Goal: Find specific page/section: Find specific page/section

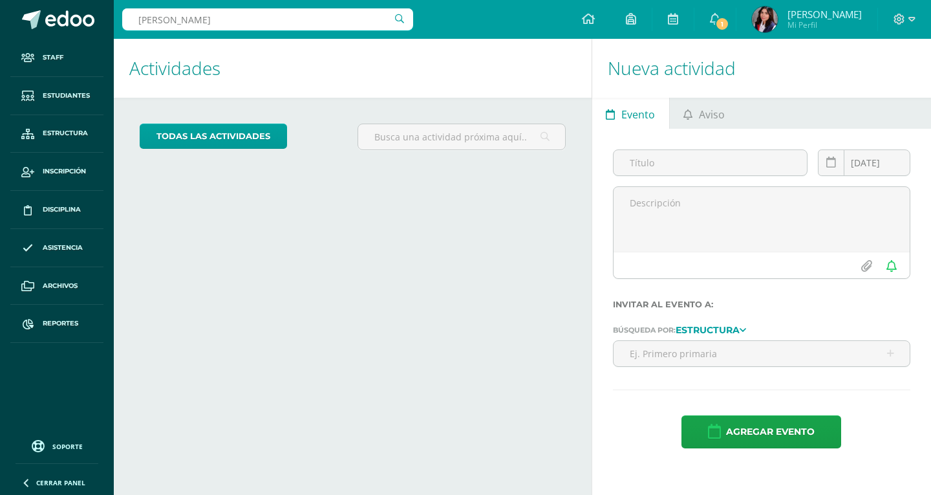
type input "[PERSON_NAME]"
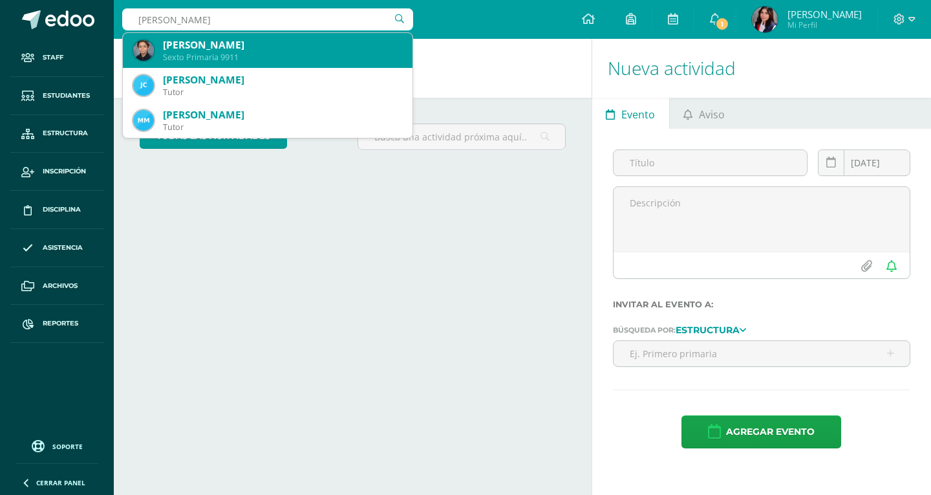
click at [256, 44] on div "[PERSON_NAME]" at bounding box center [282, 45] width 239 height 14
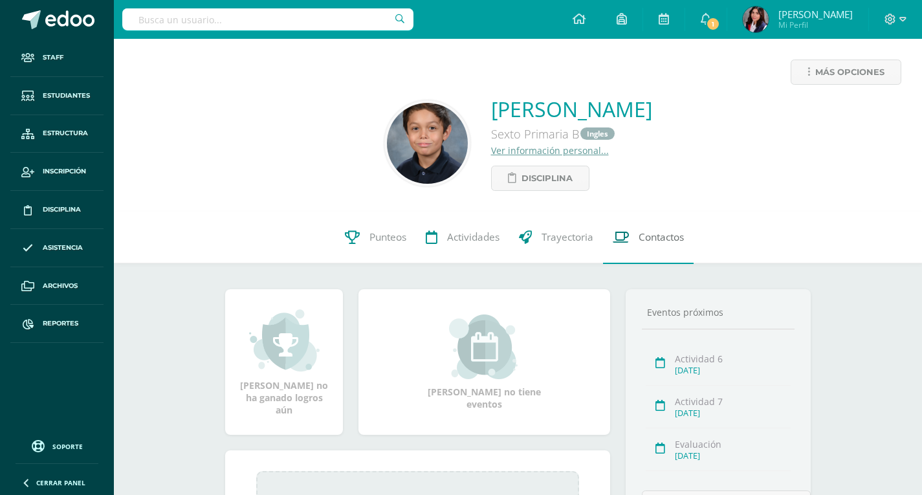
click at [632, 243] on link "Contactos" at bounding box center [648, 237] width 91 height 52
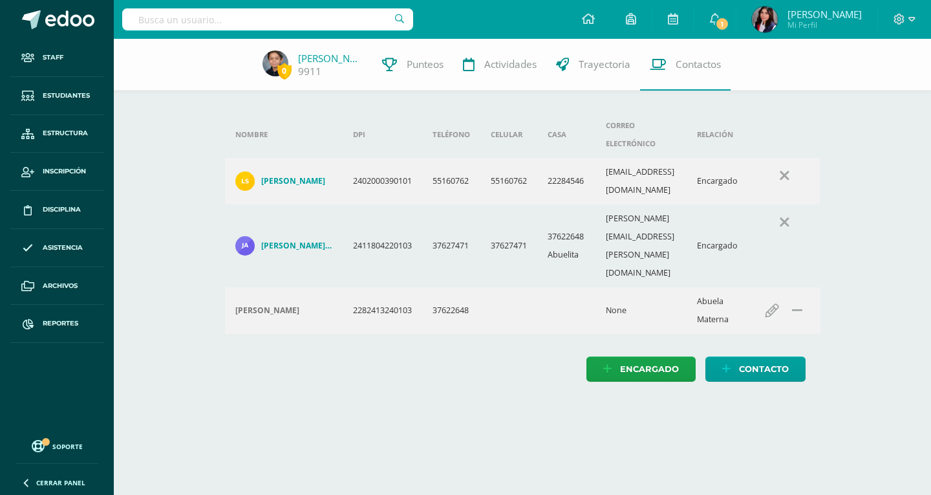
click at [306, 19] on input "text" at bounding box center [267, 19] width 291 height 22
type input "David Corona"
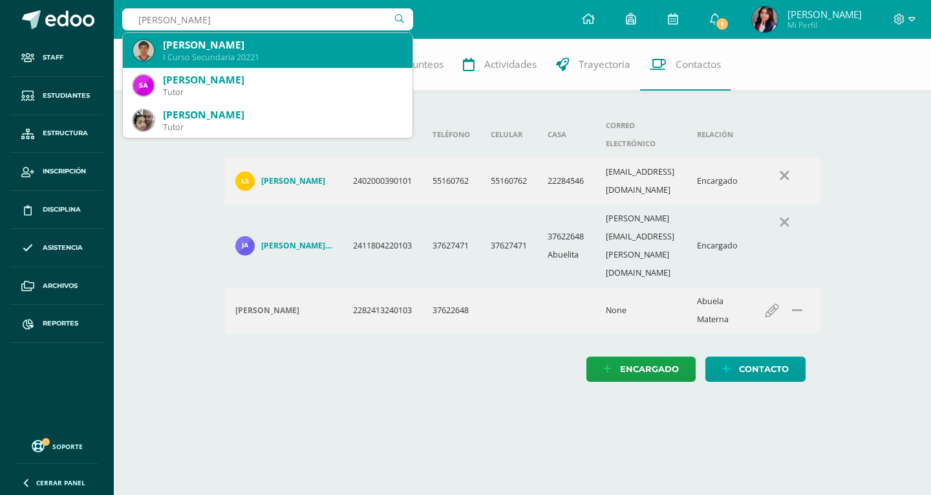
click at [297, 64] on div "David Alejandro Corona Gálvez I Curso Secundaria 20221" at bounding box center [267, 50] width 269 height 35
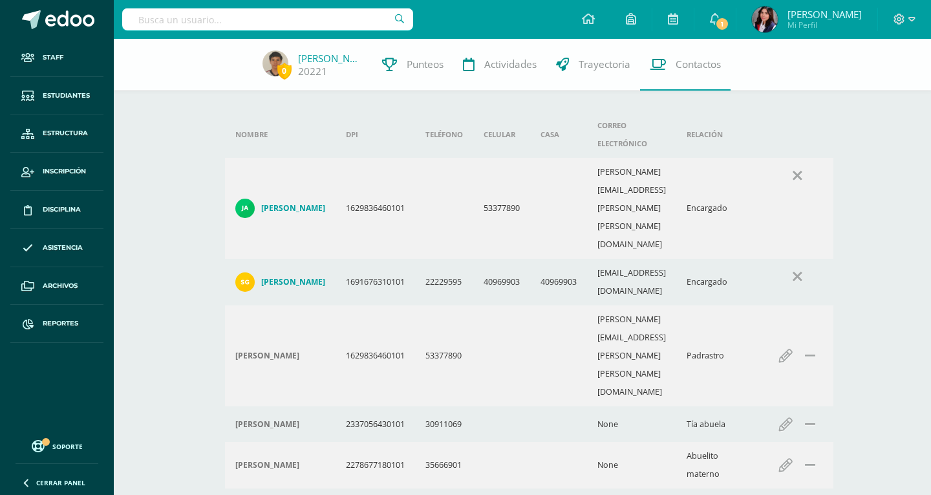
click at [216, 14] on input "text" at bounding box center [267, 19] width 291 height 22
type input "Ian Castillo"
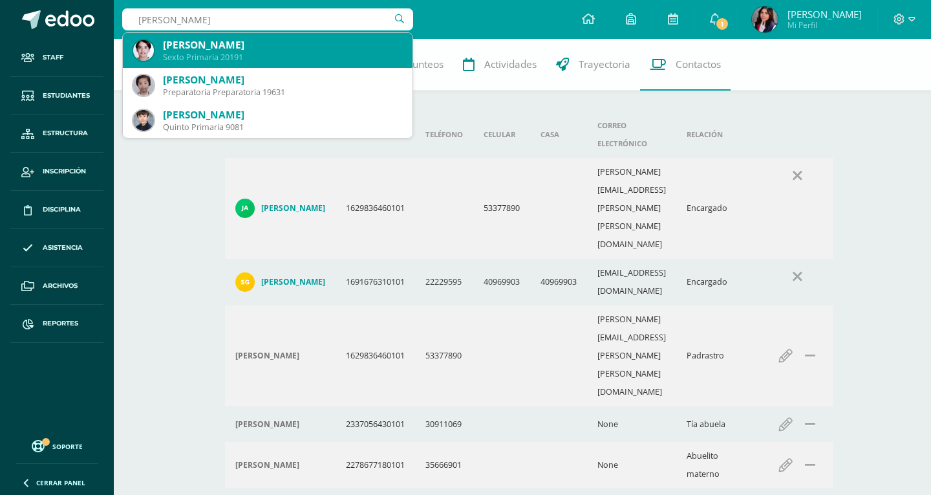
click at [229, 58] on div "Sexto Primaria 20191" at bounding box center [282, 57] width 239 height 11
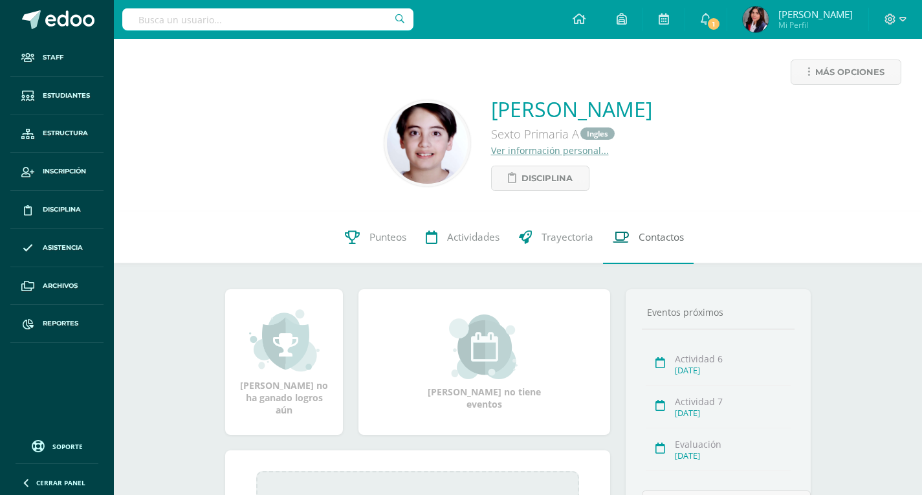
click at [655, 242] on span "Contactos" at bounding box center [660, 238] width 45 height 14
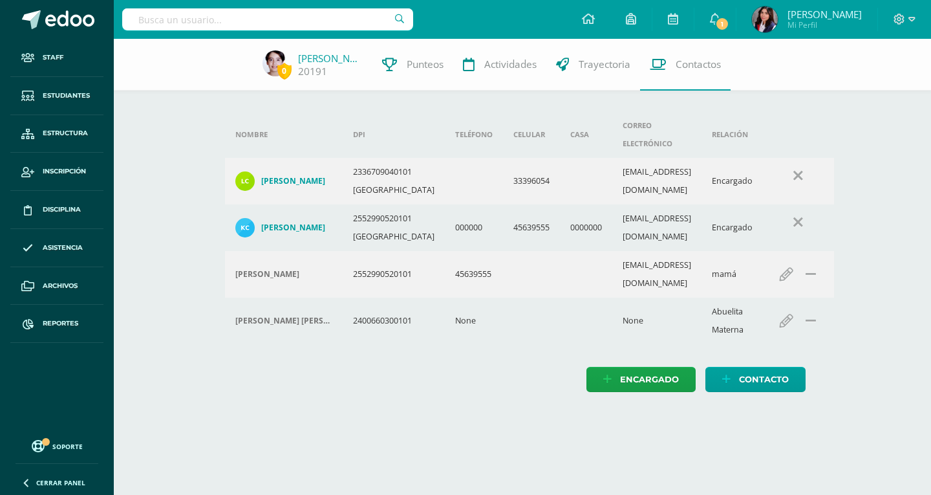
click at [226, 25] on input "text" at bounding box center [267, 19] width 291 height 22
type input "Gabriel Sosa"
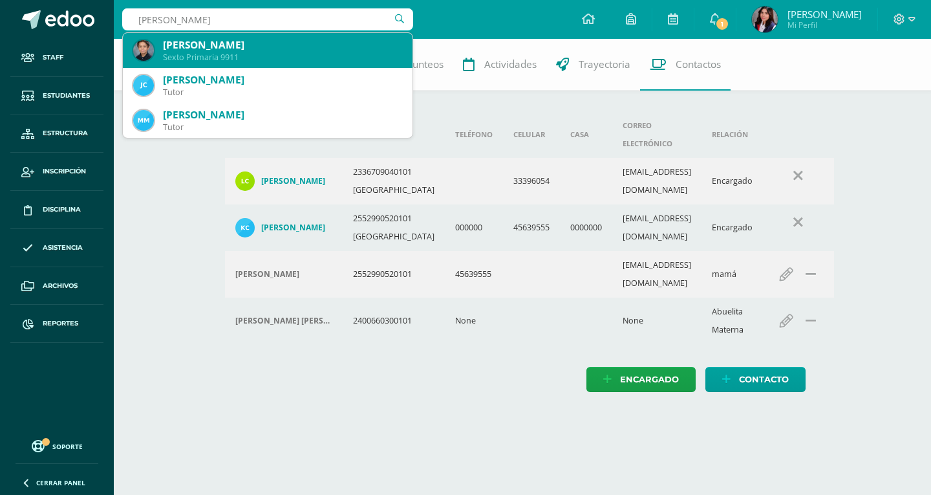
click at [189, 44] on div "Gabriel Antonio Sosa Jimenez" at bounding box center [282, 45] width 239 height 14
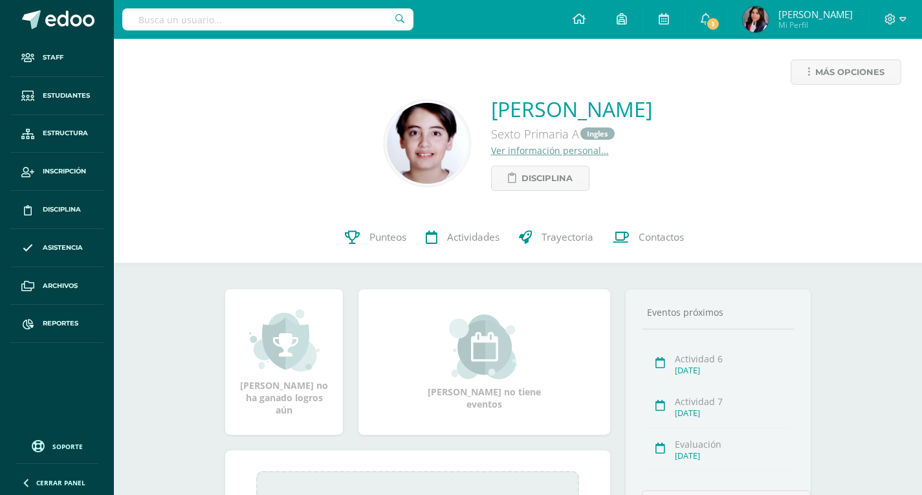
click at [268, 27] on input "text" at bounding box center [267, 19] width 291 height 22
type input "[PERSON_NAME]"
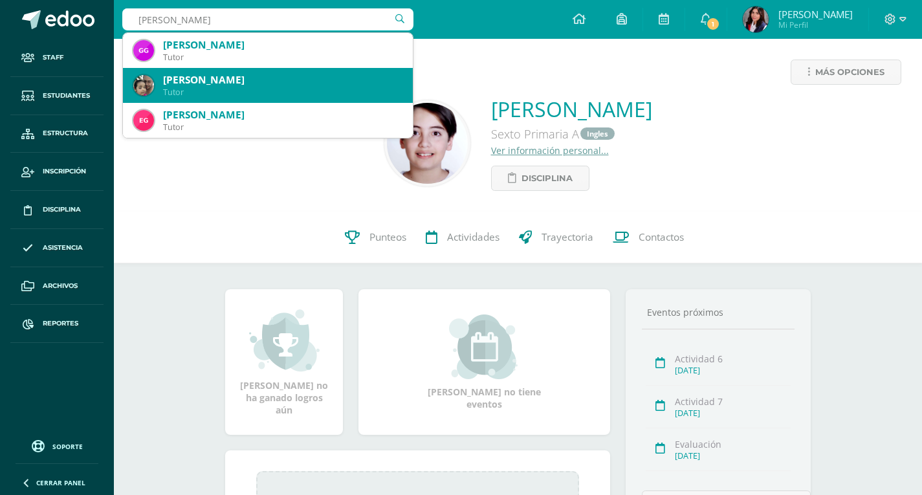
scroll to position [129, 0]
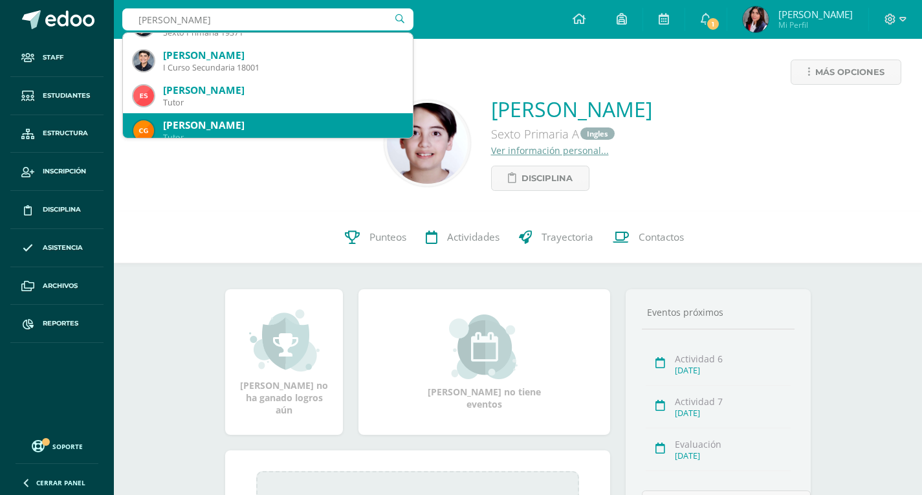
drag, startPoint x: 268, startPoint y: 65, endPoint x: 226, endPoint y: 124, distance: 71.8
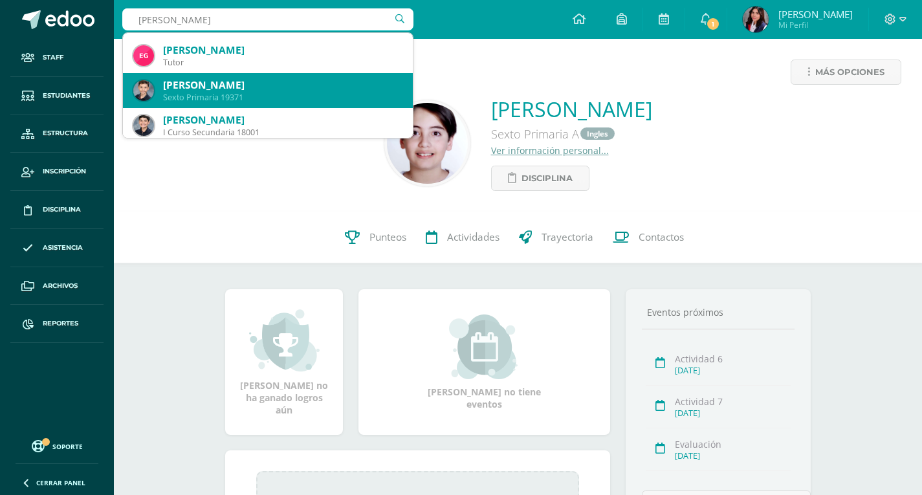
click at [229, 99] on div "Sexto Primaria 19371" at bounding box center [282, 97] width 239 height 11
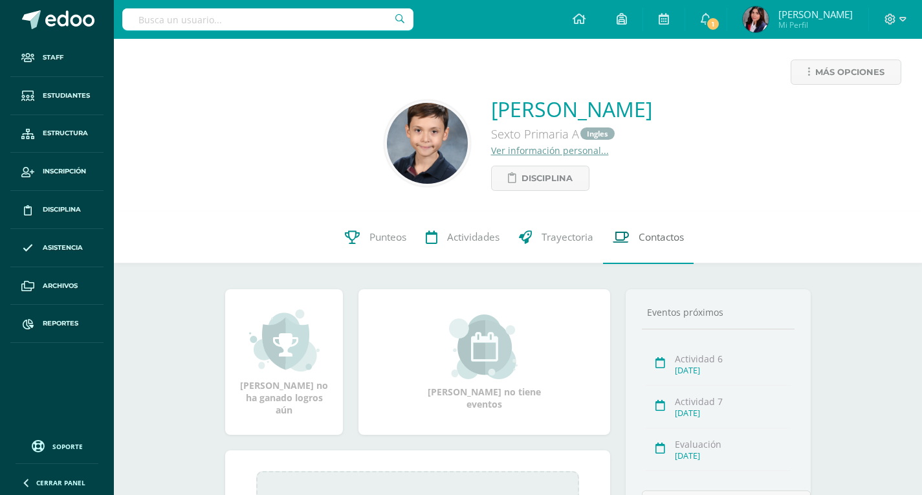
click at [640, 228] on link "Contactos" at bounding box center [648, 237] width 91 height 52
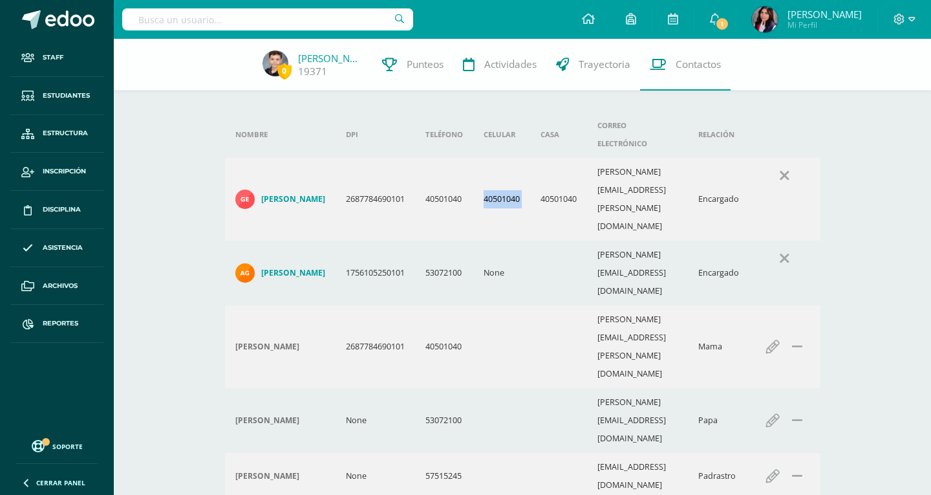
drag, startPoint x: 492, startPoint y: 152, endPoint x: 541, endPoint y: 158, distance: 49.6
click at [541, 158] on tr "[PERSON_NAME] 2687784690101 40501040 40501040 40501040 [PERSON_NAME][EMAIL_ADDR…" at bounding box center [523, 199] width 596 height 83
click at [245, 13] on input "text" at bounding box center [267, 19] width 291 height 22
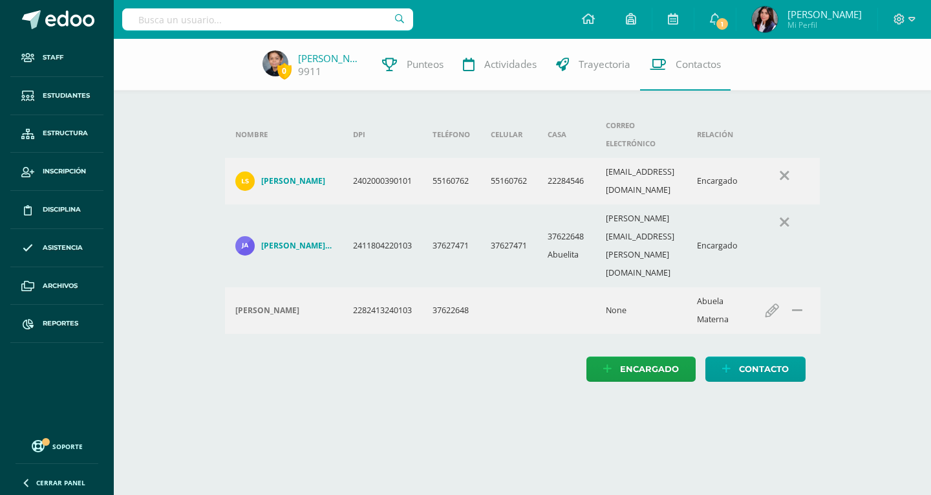
click at [206, 16] on input "text" at bounding box center [267, 19] width 291 height 22
type input "Victoria"
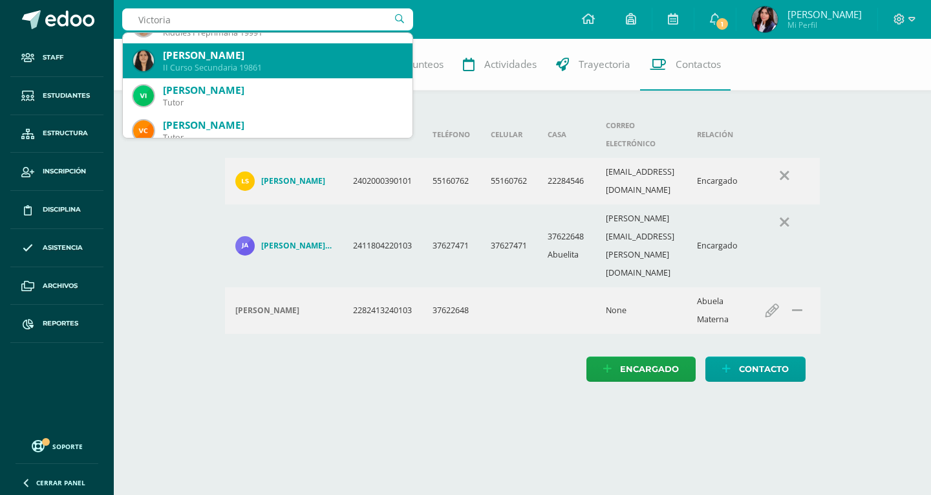
scroll to position [65, 0]
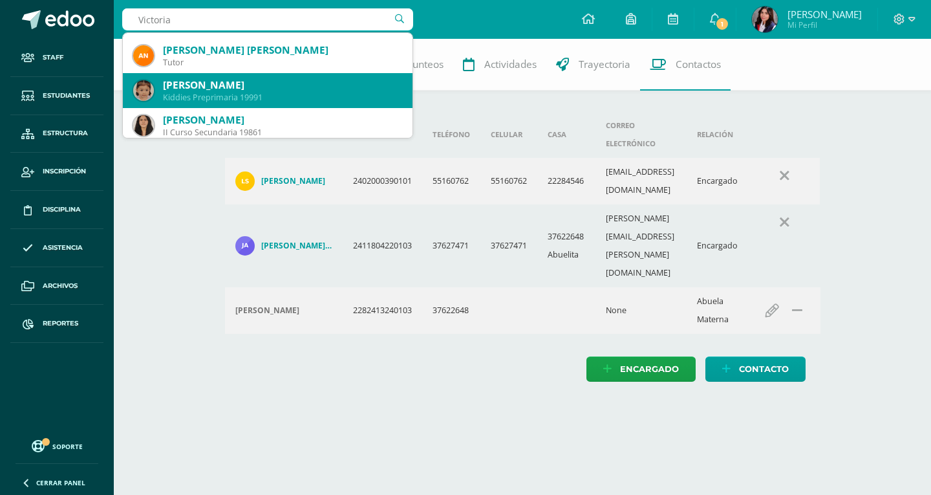
click at [257, 87] on div "[PERSON_NAME]" at bounding box center [282, 85] width 239 height 14
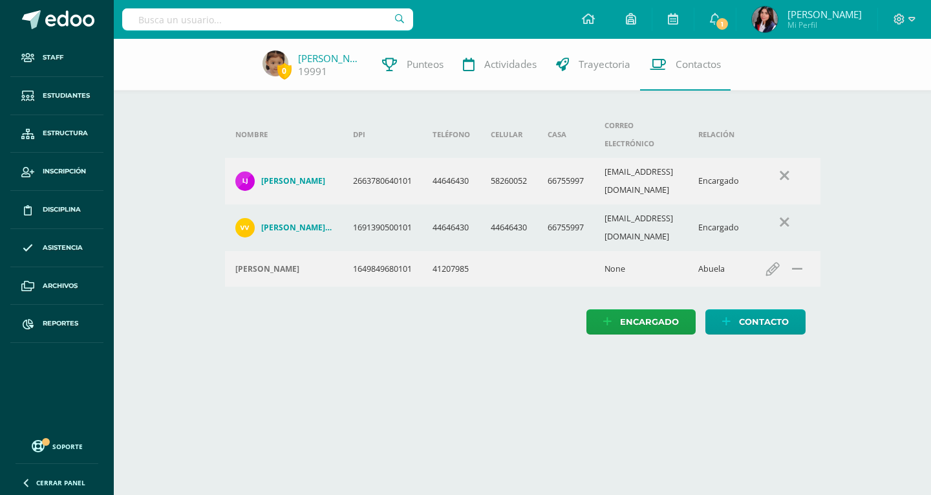
click at [243, 25] on input "text" at bounding box center [267, 19] width 291 height 22
type input "Baños"
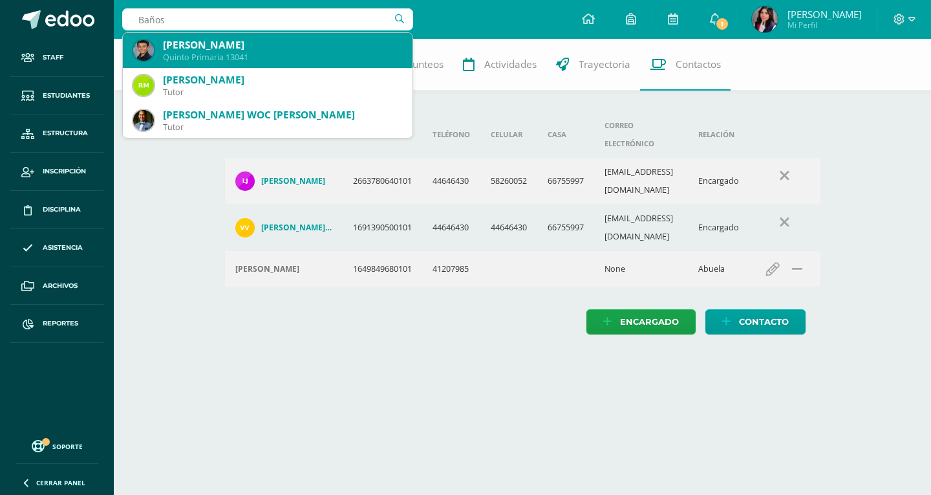
click at [245, 36] on div "[PERSON_NAME] Primaria 13041" at bounding box center [267, 50] width 269 height 35
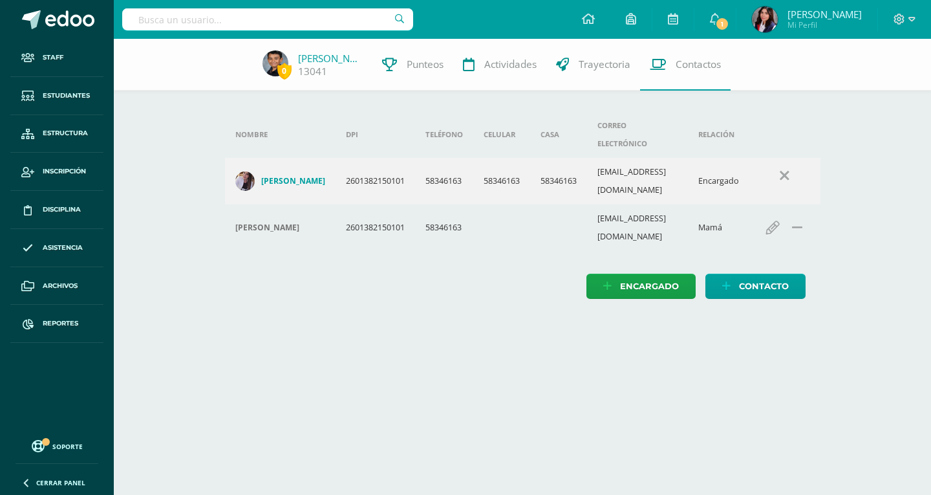
click at [311, 17] on input "text" at bounding box center [267, 19] width 291 height 22
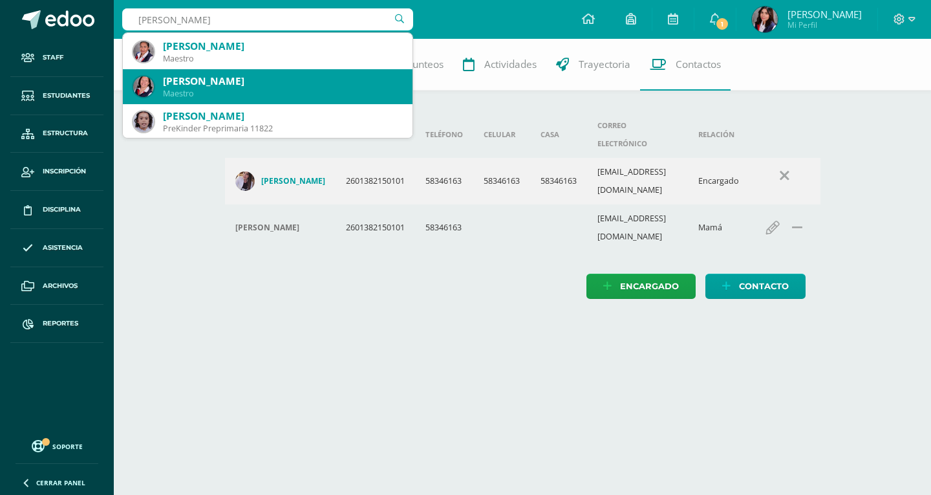
scroll to position [323, 0]
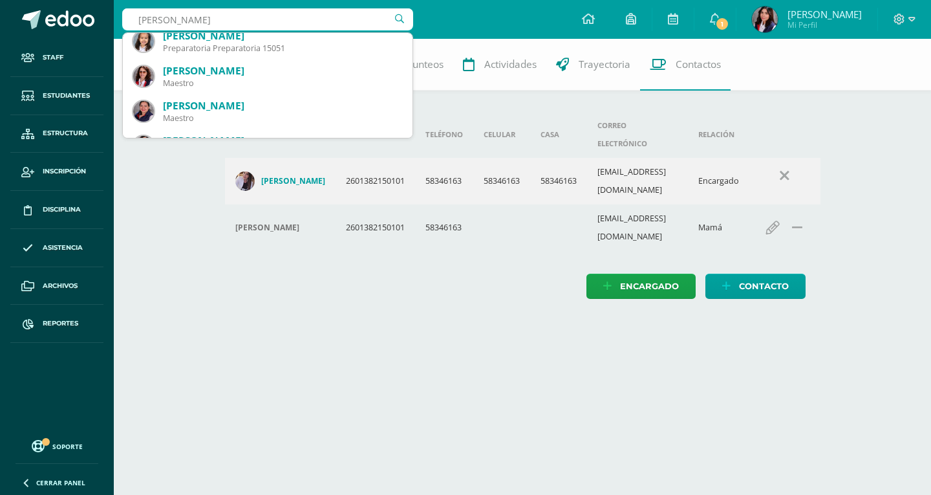
click at [252, 23] on input "Sofia Barrera" at bounding box center [267, 19] width 291 height 22
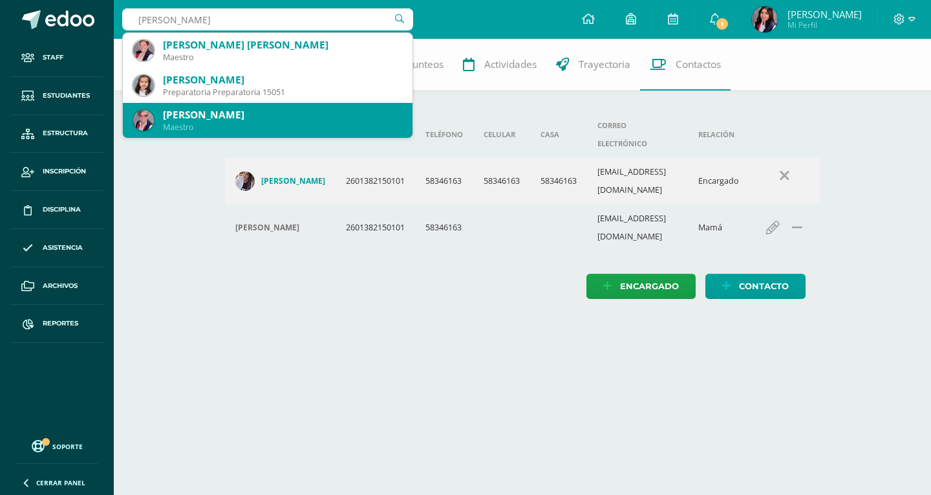
scroll to position [0, 0]
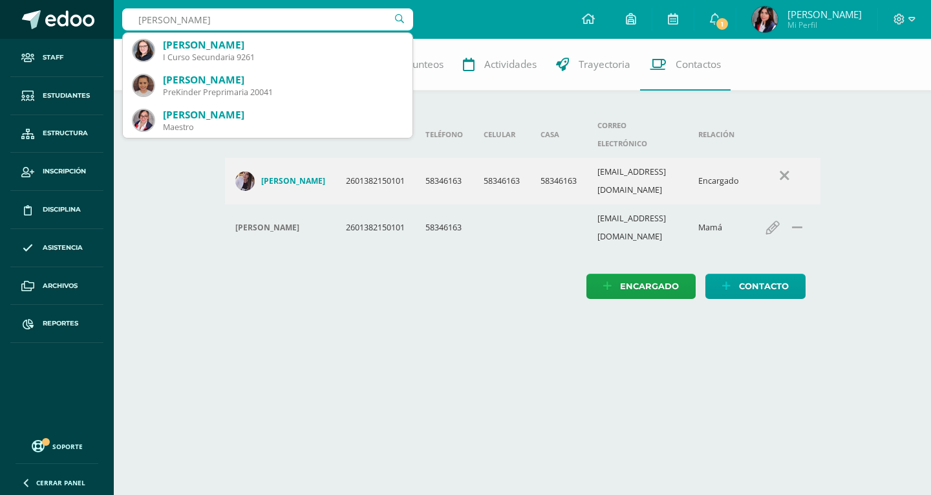
drag, startPoint x: 161, startPoint y: 19, endPoint x: 59, endPoint y: 13, distance: 101.7
click at [59, 13] on body "Staff Estudiantes Estructura Inscripción Disciplina Asistencia Archivos Reporte…" at bounding box center [465, 162] width 931 height 325
type input "Barrera Escobar"
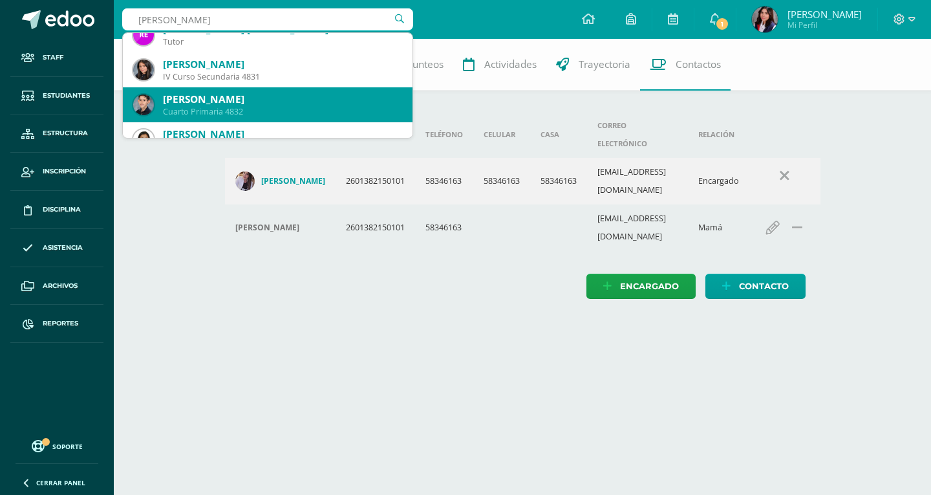
scroll to position [1617, 0]
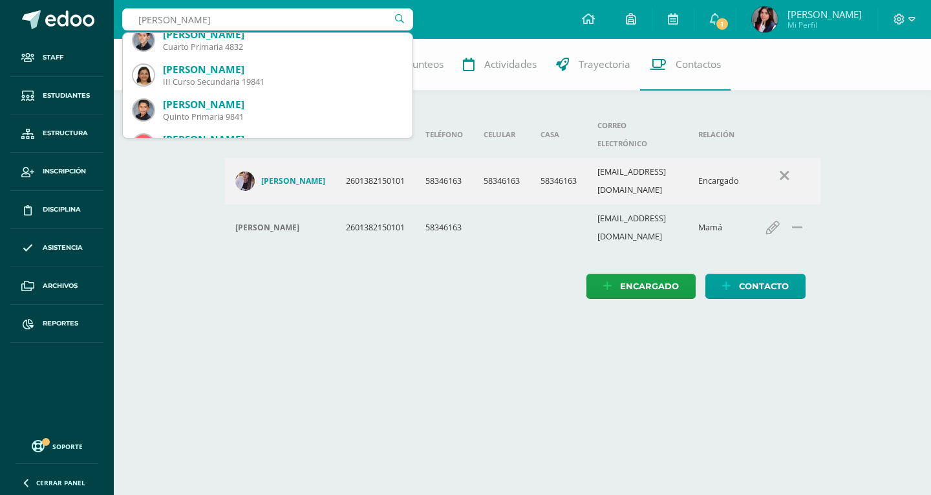
drag, startPoint x: 211, startPoint y: 20, endPoint x: 127, endPoint y: 13, distance: 85.0
click at [127, 13] on input "Barrera Escobar" at bounding box center [267, 19] width 291 height 22
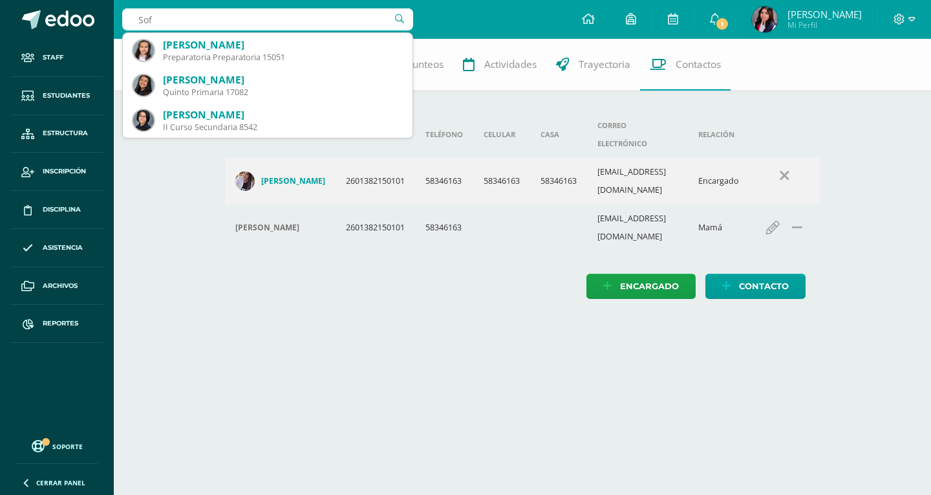
scroll to position [1257, 0]
type input "Sofía Barrera"
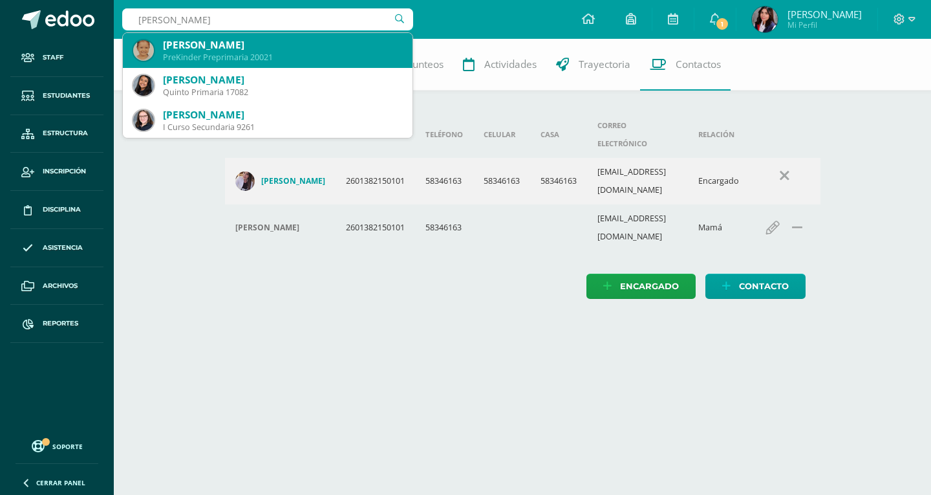
scroll to position [0, 0]
click at [290, 37] on div "María Sofía Barrera Sandoval Preparatoria Preparatoria 15051" at bounding box center [267, 50] width 269 height 35
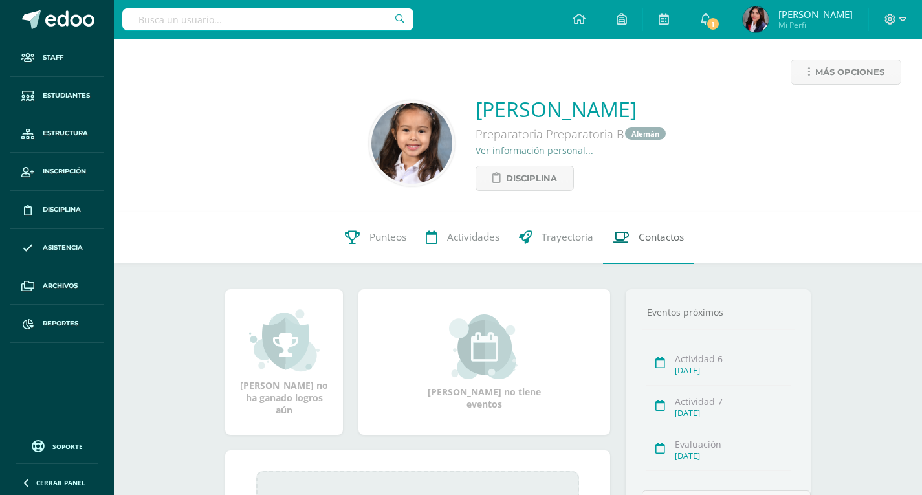
click at [673, 241] on span "Contactos" at bounding box center [660, 238] width 45 height 14
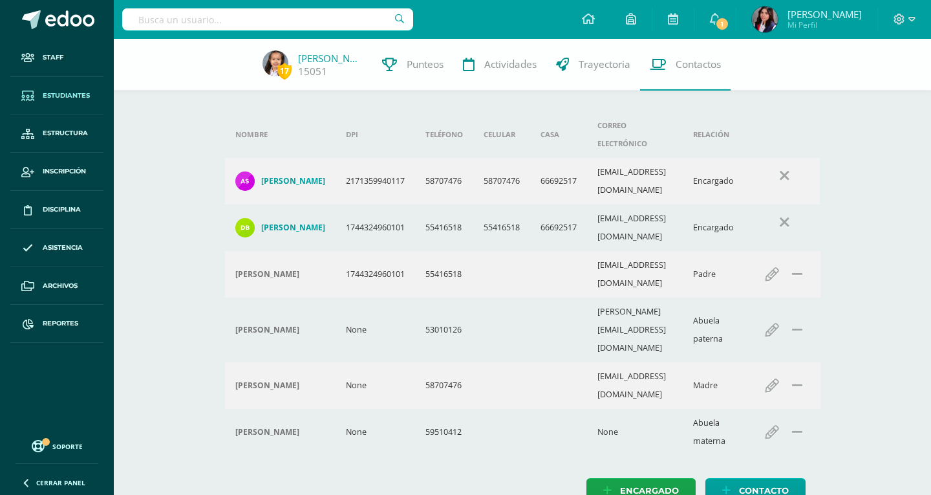
click at [32, 84] on span at bounding box center [27, 95] width 23 height 23
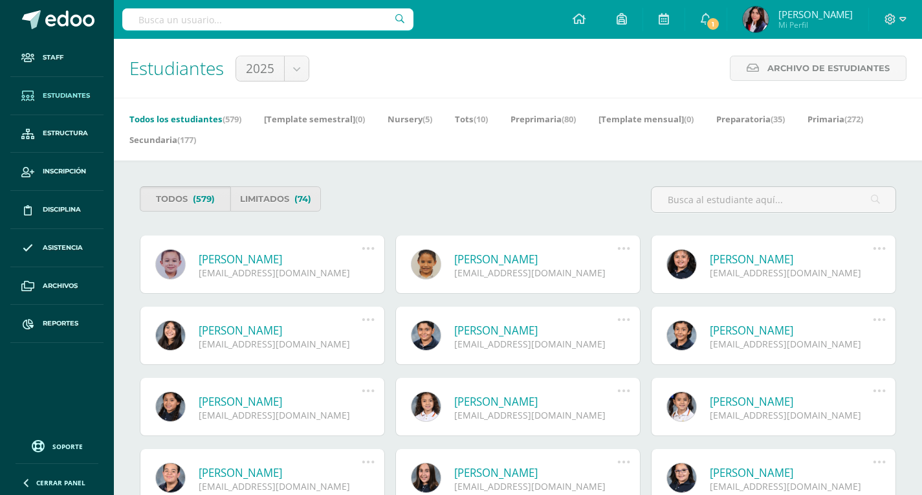
click at [211, 200] on span "(579)" at bounding box center [204, 199] width 22 height 24
click at [162, 146] on link "Secundaria (177)" at bounding box center [162, 139] width 67 height 21
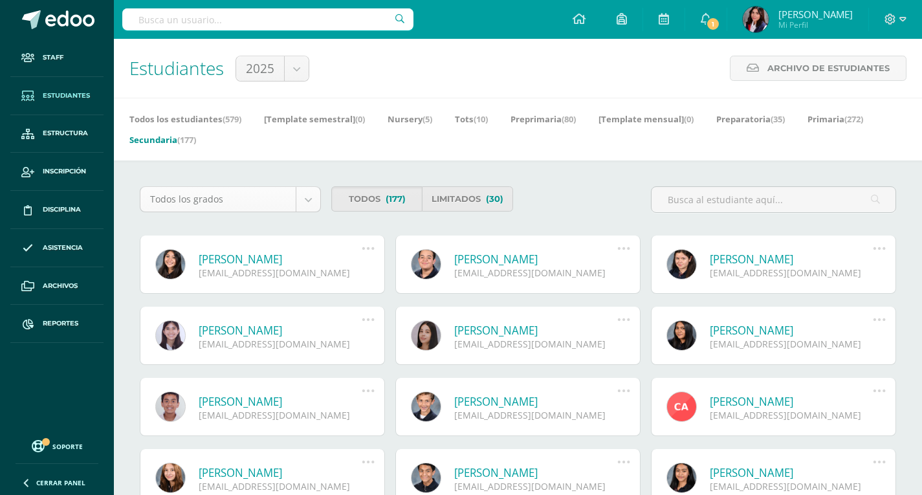
click at [321, 197] on div "Todos los grados" at bounding box center [230, 199] width 181 height 26
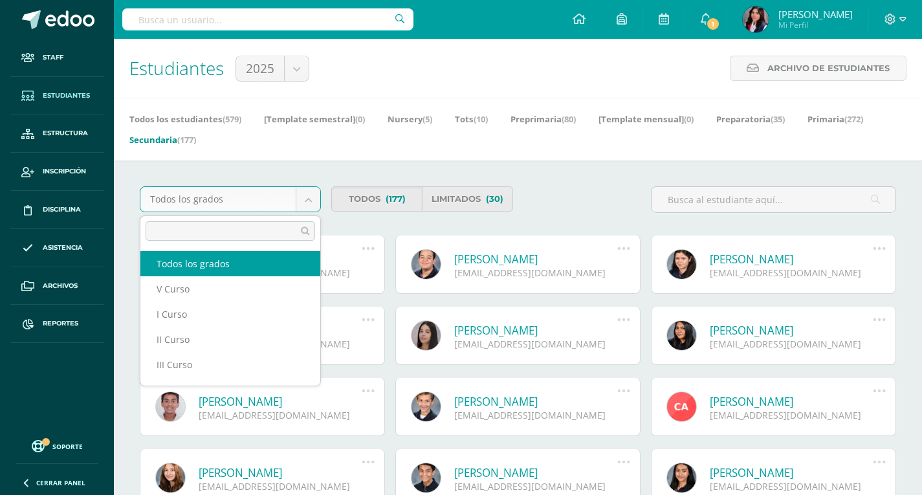
click at [316, 197] on body "Staff Estudiantes Estructura Inscripción Disciplina Asistencia Archivos Reporte…" at bounding box center [461, 448] width 922 height 896
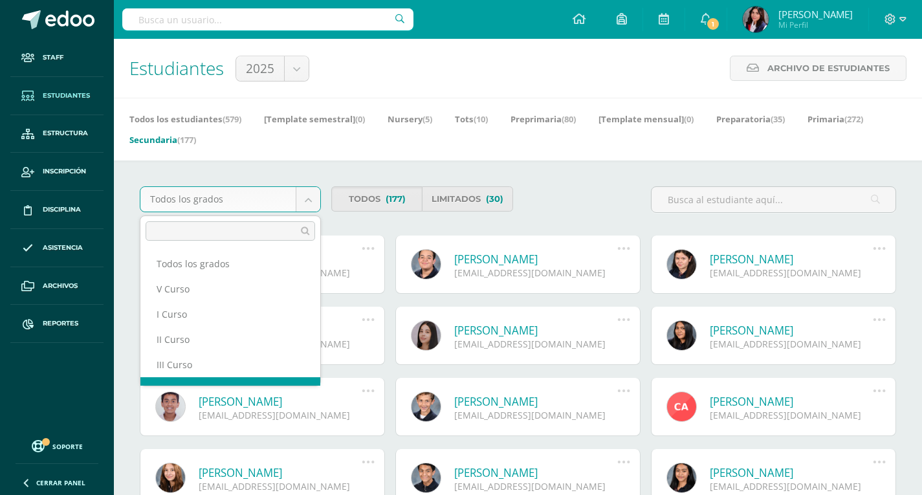
scroll to position [17, 0]
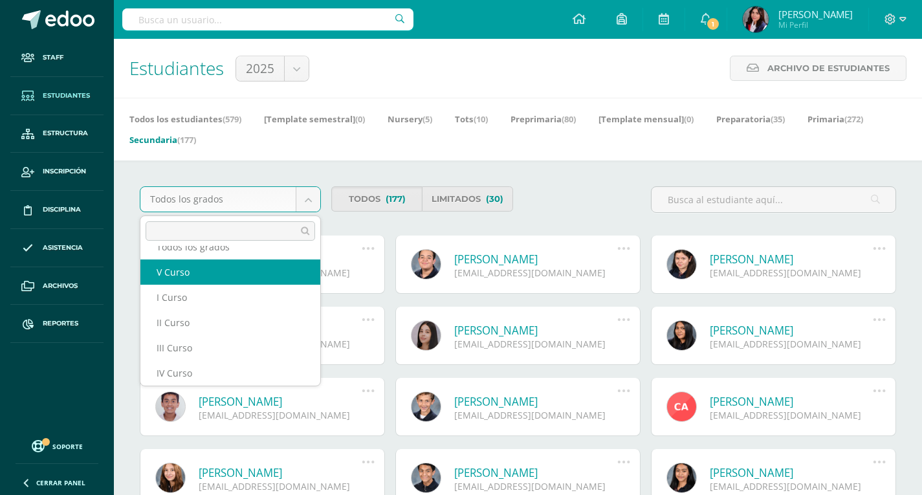
select select "107"
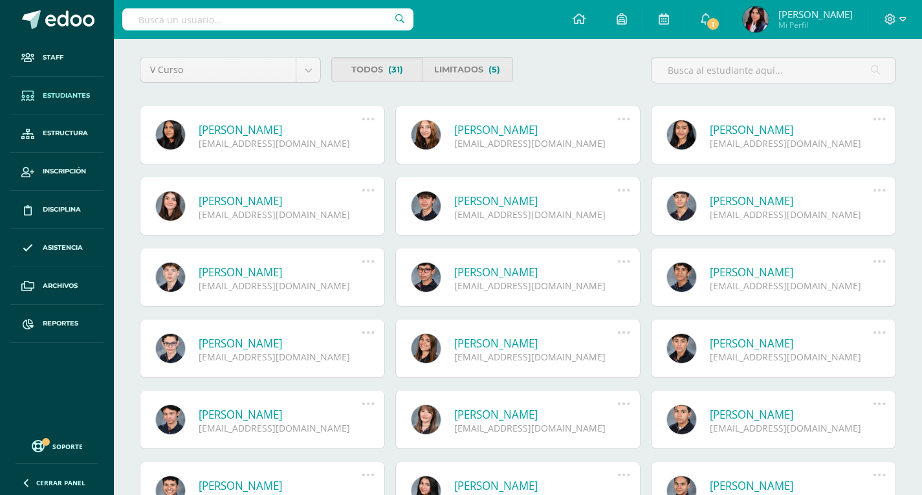
scroll to position [259, 0]
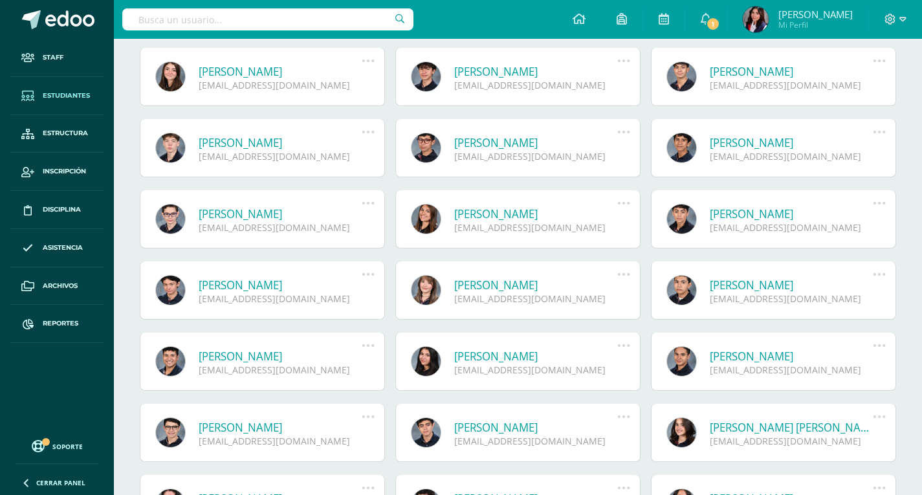
scroll to position [259, 0]
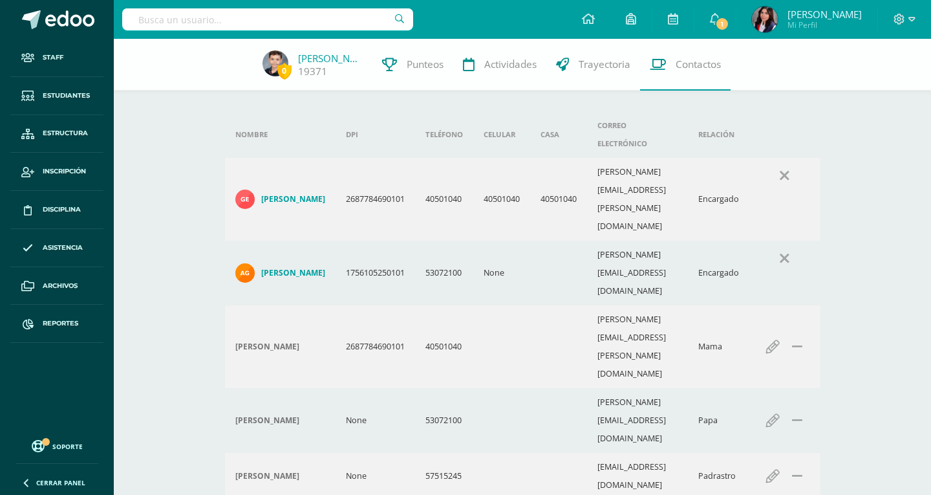
click at [199, 30] on div at bounding box center [267, 19] width 291 height 39
click at [199, 29] on input "text" at bounding box center [267, 19] width 291 height 22
click at [198, 25] on input "text" at bounding box center [267, 19] width 291 height 22
type input "Mariana Ayala"
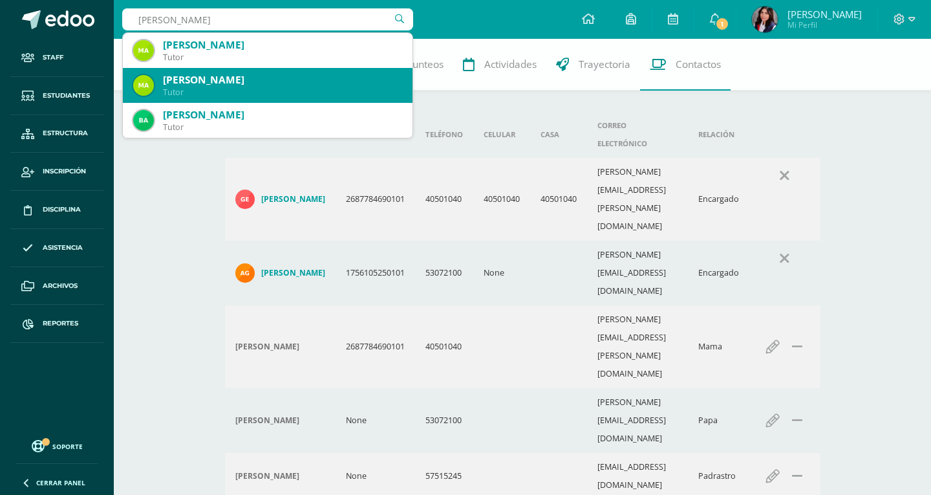
scroll to position [65, 0]
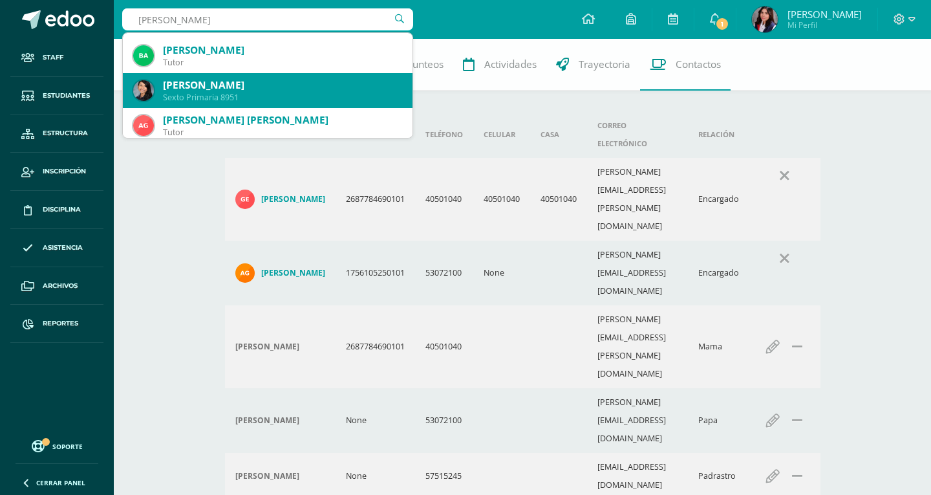
click at [279, 83] on div "Mariana Ayala Gatica" at bounding box center [282, 85] width 239 height 14
